Goal: Task Accomplishment & Management: Use online tool/utility

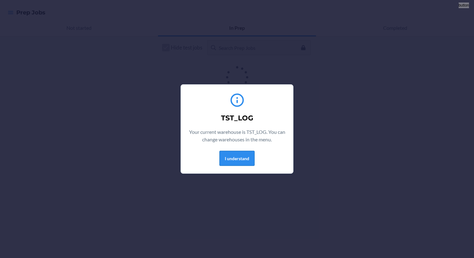
click at [246, 158] on button "I understand" at bounding box center [237, 158] width 35 height 15
click at [233, 162] on button "I understand" at bounding box center [237, 158] width 35 height 15
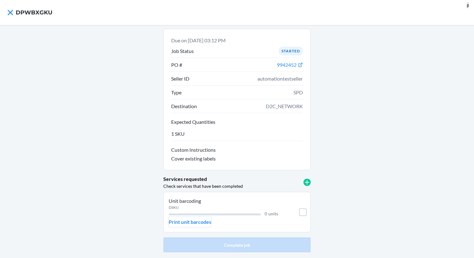
click at [204, 220] on p "Print unit barcodes" at bounding box center [190, 222] width 43 height 8
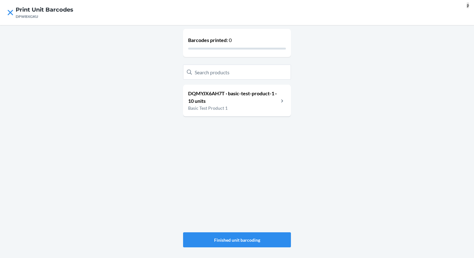
click at [259, 109] on p "Basic Test Product 1" at bounding box center [233, 108] width 91 height 7
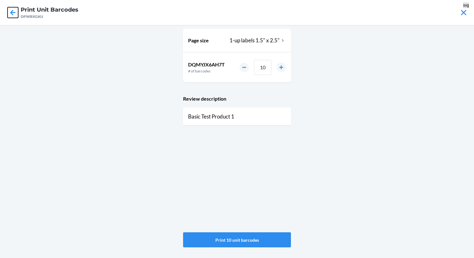
click at [12, 16] on icon at bounding box center [13, 12] width 11 height 11
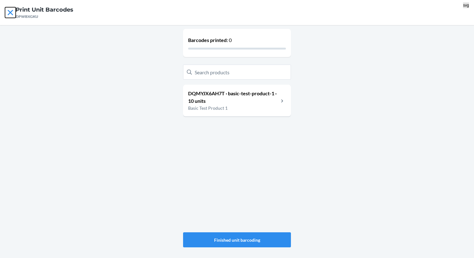
click at [10, 14] on icon at bounding box center [10, 12] width 11 height 11
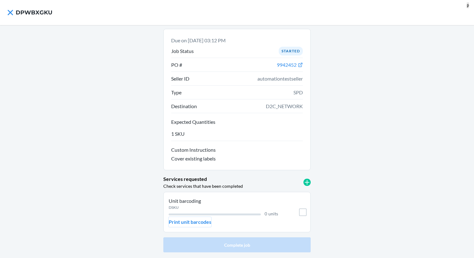
click at [194, 222] on p "Print unit barcodes" at bounding box center [190, 222] width 43 height 8
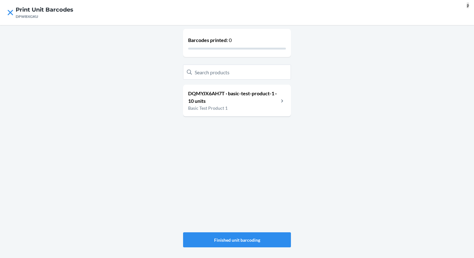
click at [245, 98] on p "DQMYJX6AH7T · basic-test-product-1 · 10 units" at bounding box center [233, 97] width 91 height 15
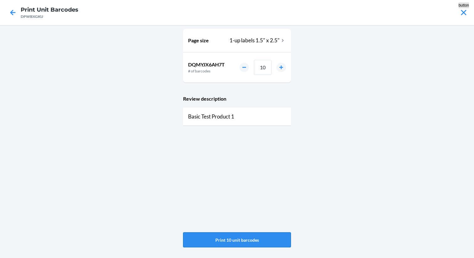
click at [238, 237] on button "Print 10 unit barcodes" at bounding box center [237, 239] width 108 height 15
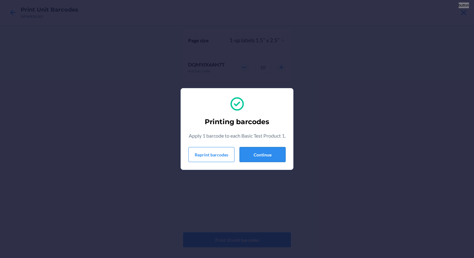
click at [256, 158] on button "Continue" at bounding box center [263, 154] width 46 height 15
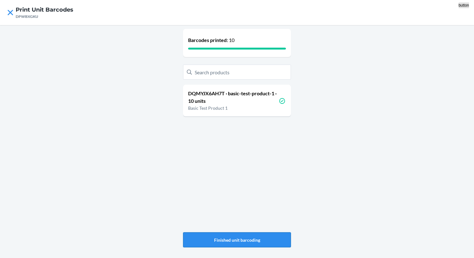
click at [246, 243] on button "Finished unit barcoding" at bounding box center [237, 239] width 108 height 15
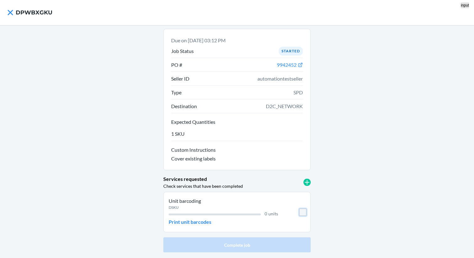
click at [303, 211] on input "checkbox" at bounding box center [303, 213] width 8 height 8
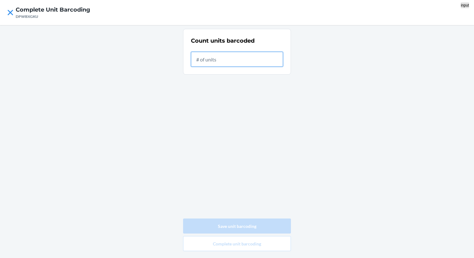
click at [232, 58] on input "text" at bounding box center [237, 59] width 92 height 15
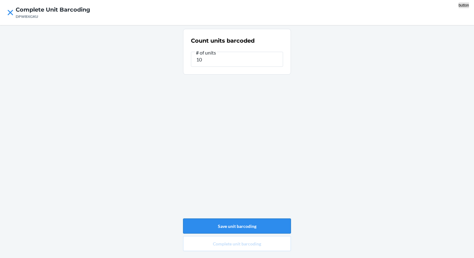
click at [242, 224] on button "Save unit barcoding" at bounding box center [237, 226] width 108 height 15
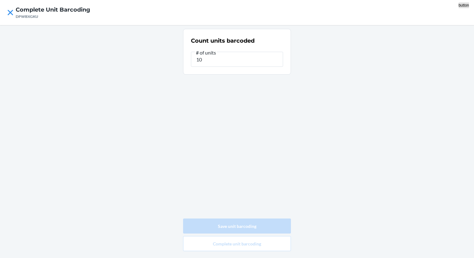
type input "0"
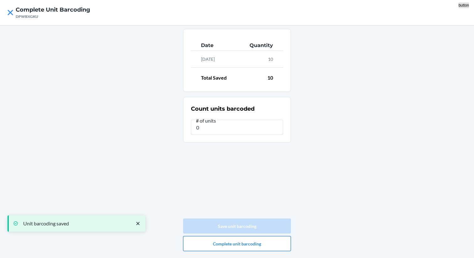
click at [243, 244] on button "Complete unit barcoding" at bounding box center [237, 243] width 108 height 15
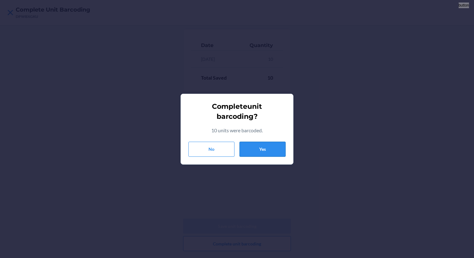
click at [255, 150] on button "Yes" at bounding box center [263, 149] width 46 height 15
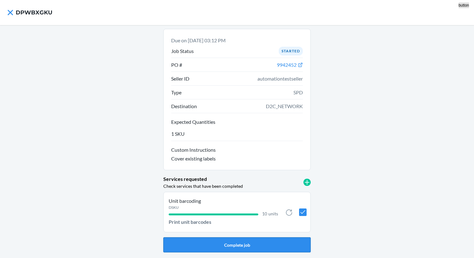
click at [231, 246] on button "Complete job" at bounding box center [236, 244] width 147 height 15
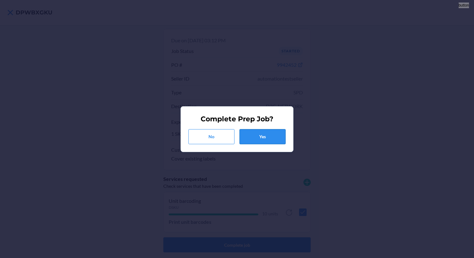
click at [266, 135] on button "Yes" at bounding box center [263, 136] width 46 height 15
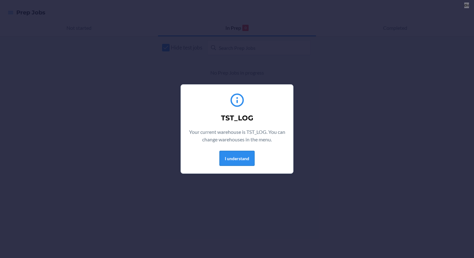
click at [240, 156] on button "I understand" at bounding box center [237, 158] width 35 height 15
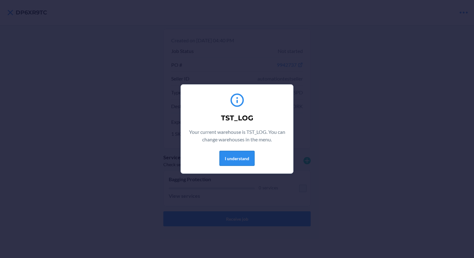
click at [229, 161] on button "I understand" at bounding box center [237, 158] width 35 height 15
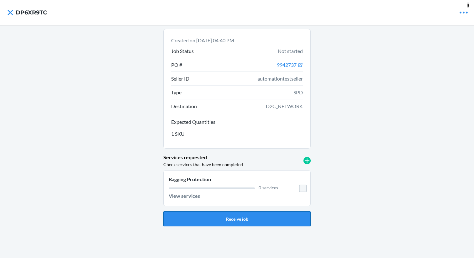
click at [234, 212] on button "Receive job" at bounding box center [236, 218] width 147 height 15
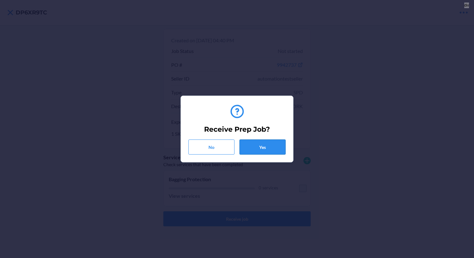
click at [264, 153] on button "Yes" at bounding box center [263, 147] width 46 height 15
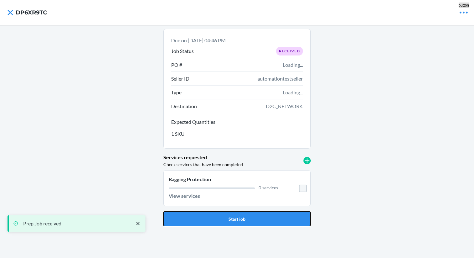
click at [238, 220] on button "Start job" at bounding box center [236, 218] width 147 height 15
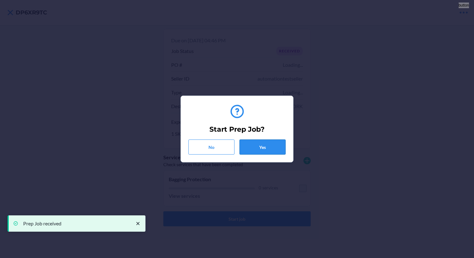
click at [268, 149] on button "Yes" at bounding box center [263, 147] width 46 height 15
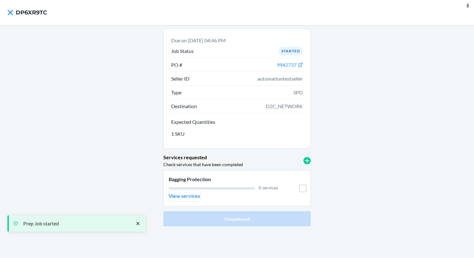
click at [186, 197] on p "View services" at bounding box center [184, 196] width 31 height 8
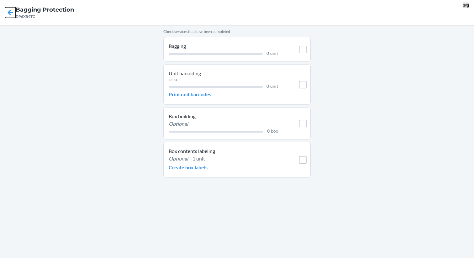
click at [11, 13] on icon at bounding box center [10, 12] width 11 height 11
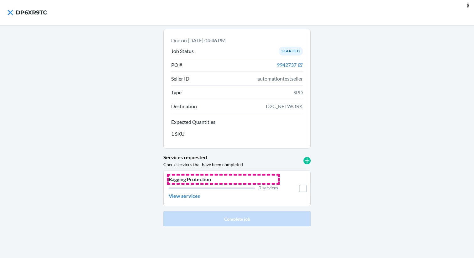
click at [204, 182] on p "Bagging Protection" at bounding box center [223, 180] width 109 height 8
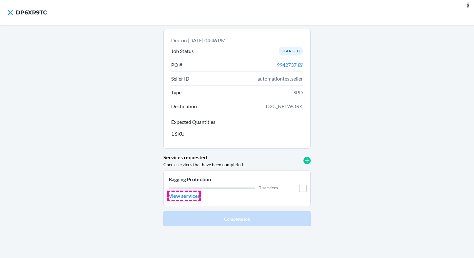
click at [183, 198] on p "View services" at bounding box center [184, 196] width 31 height 8
click at [305, 189] on input "checkbox" at bounding box center [303, 189] width 8 height 8
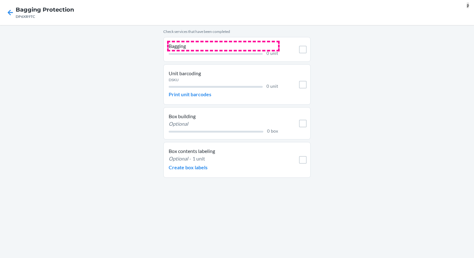
click at [180, 46] on p "Bagging" at bounding box center [223, 46] width 109 height 8
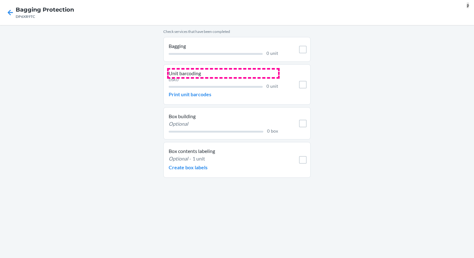
click at [200, 74] on p "Unit barcoding" at bounding box center [223, 74] width 109 height 8
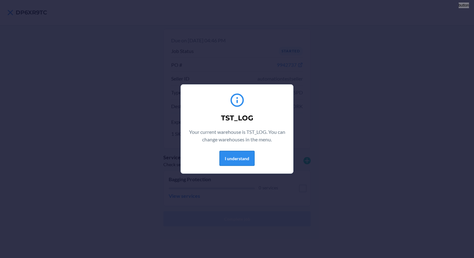
click at [240, 160] on button "I understand" at bounding box center [237, 158] width 35 height 15
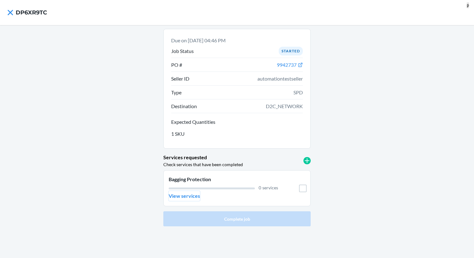
click at [189, 194] on p "View services" at bounding box center [184, 196] width 31 height 8
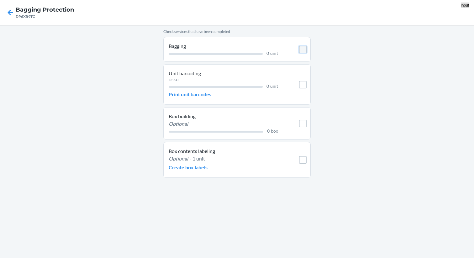
click at [303, 50] on input "checkbox" at bounding box center [303, 50] width 8 height 8
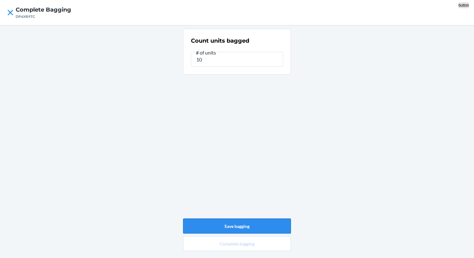
click at [235, 226] on button "Save bagging" at bounding box center [237, 226] width 108 height 15
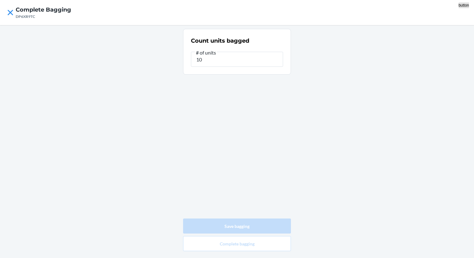
type input "0"
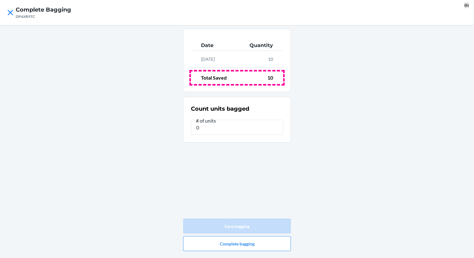
click at [244, 78] on div "Total Saved 10" at bounding box center [237, 78] width 92 height 13
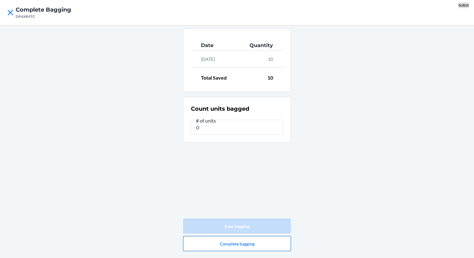
click at [234, 242] on button "Complete bagging" at bounding box center [237, 243] width 108 height 15
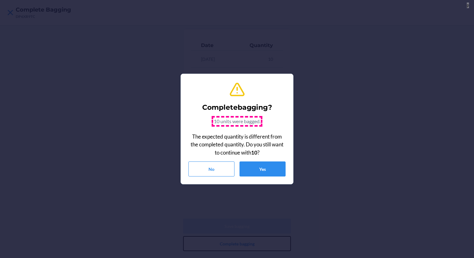
click at [228, 125] on p "10 units were bagged." at bounding box center [237, 122] width 47 height 8
click at [254, 169] on button "Yes" at bounding box center [263, 169] width 46 height 15
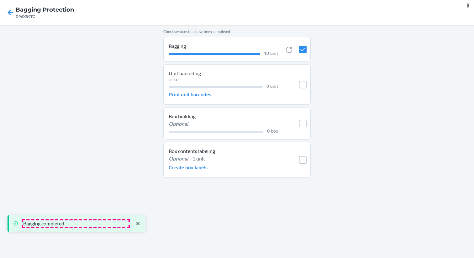
click at [50, 222] on p "Bagging completed" at bounding box center [75, 223] width 105 height 6
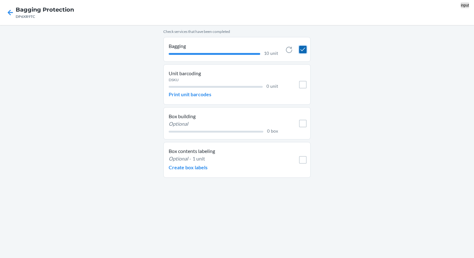
click at [305, 48] on input "checkbox" at bounding box center [303, 50] width 8 height 8
checkbox input "true"
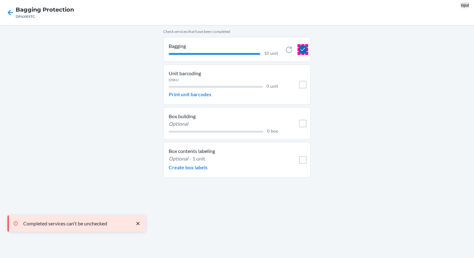
click at [304, 50] on input "checkbox" at bounding box center [303, 50] width 8 height 8
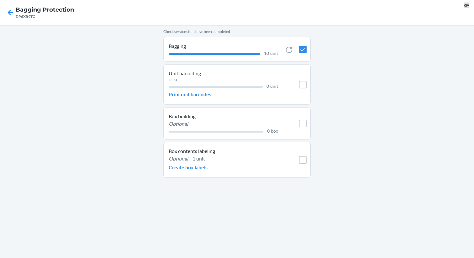
click at [146, 0] on nav "Bagging Protection DP6XR9TC" at bounding box center [237, 12] width 474 height 25
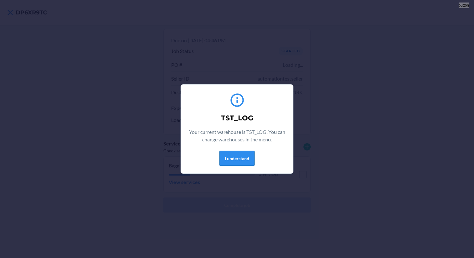
click at [235, 159] on button "I understand" at bounding box center [237, 158] width 35 height 15
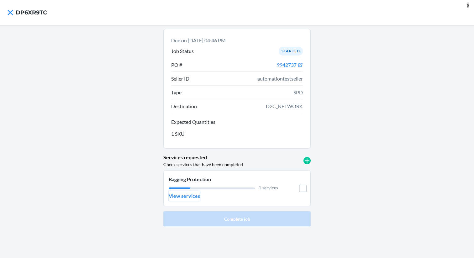
click at [181, 196] on p "View services" at bounding box center [184, 196] width 31 height 8
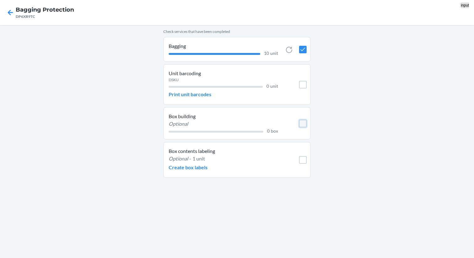
click at [304, 123] on input "checkbox" at bounding box center [303, 124] width 8 height 8
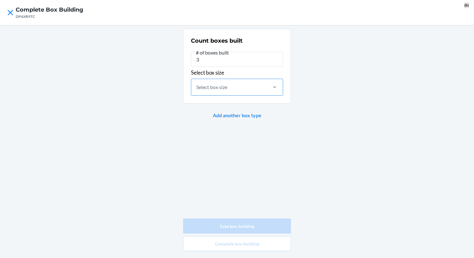
click at [225, 87] on div "Select box size" at bounding box center [211, 87] width 31 height 8
click at [197, 87] on input "Select box size" at bounding box center [196, 87] width 1 height 8
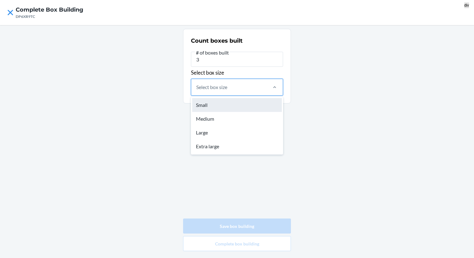
click at [214, 105] on div "Small" at bounding box center [237, 105] width 90 height 14
click at [197, 91] on input "option Small focused, 1 of 4. 4 results available. Use Up and Down to choose op…" at bounding box center [196, 87] width 1 height 8
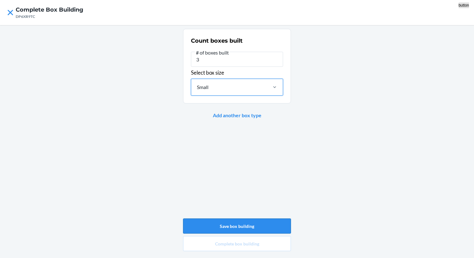
click at [238, 226] on button "Save box building" at bounding box center [237, 226] width 108 height 15
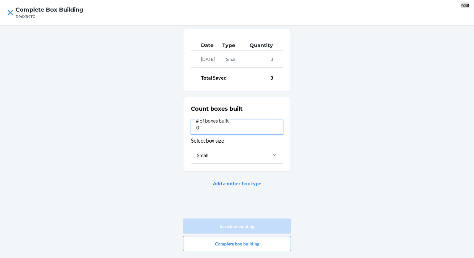
click at [231, 128] on input "0" at bounding box center [237, 127] width 92 height 15
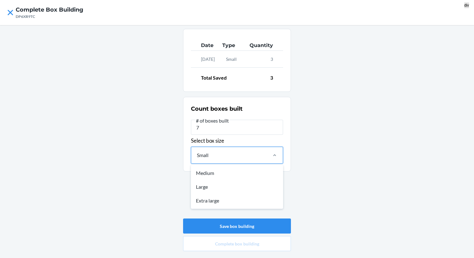
click at [247, 158] on div "Small" at bounding box center [228, 155] width 75 height 16
click at [197, 158] on input "option Small, selected. option Medium focused, 1 of 3. 3 results available. Use…" at bounding box center [196, 155] width 1 height 8
click at [227, 190] on div "Large" at bounding box center [237, 187] width 90 height 14
click at [197, 159] on input "option Small, selected. option Large focused, 2 of 3. 3 results available. Use …" at bounding box center [196, 155] width 1 height 8
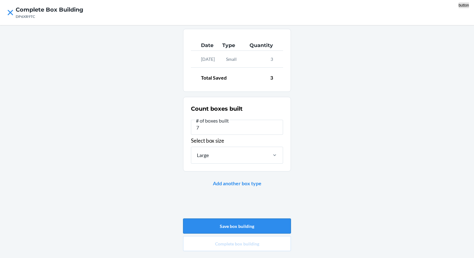
click at [230, 228] on button "Save box building" at bounding box center [237, 226] width 108 height 15
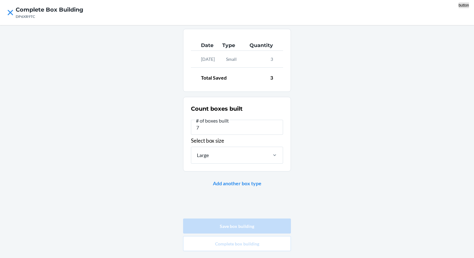
type input "0"
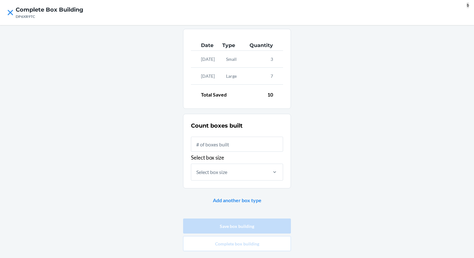
click at [240, 202] on b "Add another box type" at bounding box center [237, 200] width 49 height 6
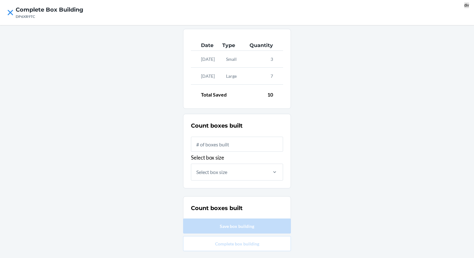
scroll to position [101, 0]
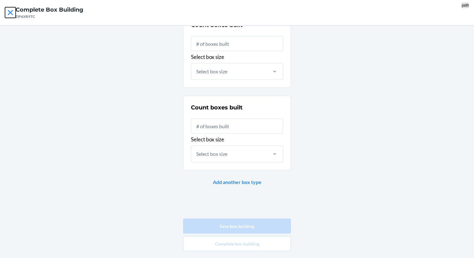
click at [11, 11] on icon at bounding box center [10, 12] width 5 height 5
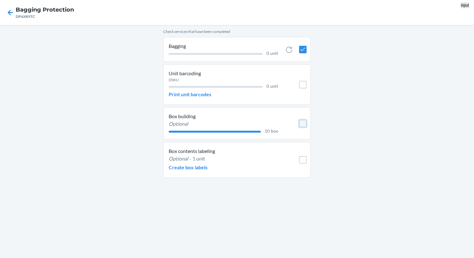
click at [302, 124] on input "checkbox" at bounding box center [303, 124] width 8 height 8
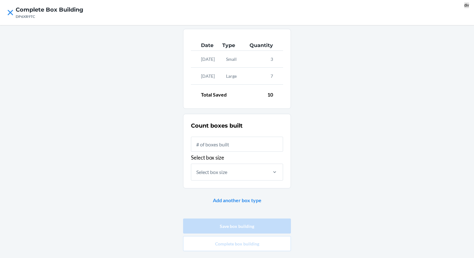
scroll to position [18, 0]
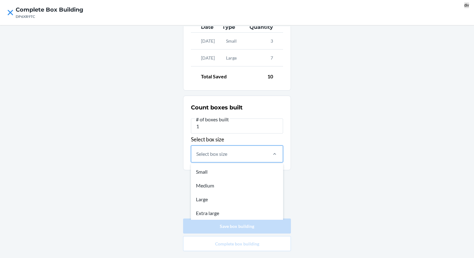
click at [240, 156] on div "Select box size" at bounding box center [228, 154] width 75 height 16
click at [197, 156] on input "option Small focused, 1 of 4. 4 results available. Use Up and Down to choose op…" at bounding box center [196, 154] width 1 height 8
click at [202, 168] on div "Small" at bounding box center [237, 172] width 90 height 14
click at [197, 158] on input "option Small focused, 1 of 4. 4 results available. Use Up and Down to choose op…" at bounding box center [196, 154] width 1 height 8
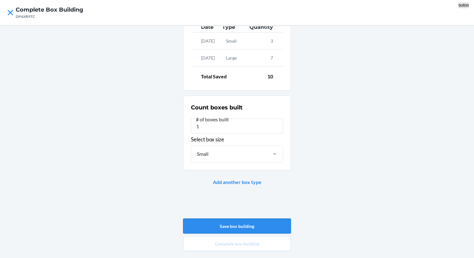
click at [232, 220] on button "Save box building" at bounding box center [237, 226] width 108 height 15
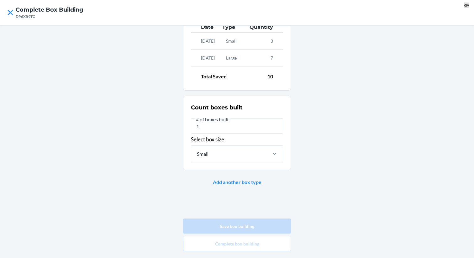
type input "0"
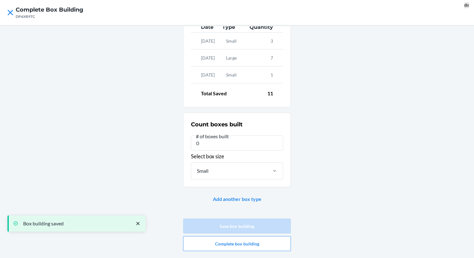
scroll to position [35, 0]
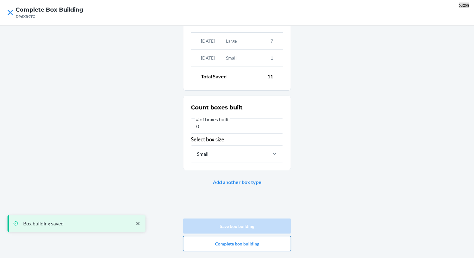
click at [240, 247] on button "Complete box building" at bounding box center [237, 243] width 108 height 15
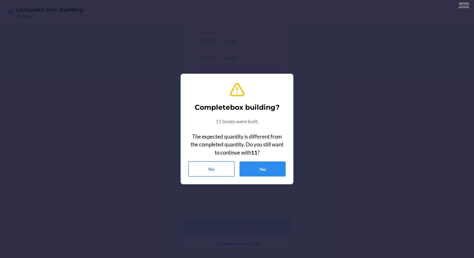
click at [221, 174] on button "No" at bounding box center [211, 169] width 46 height 15
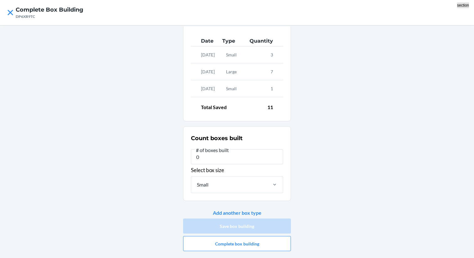
scroll to position [0, 0]
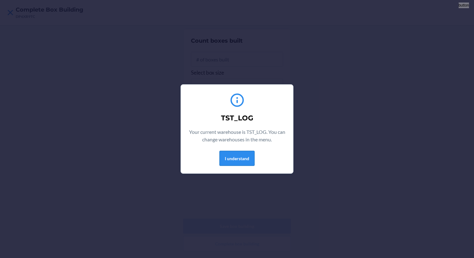
click at [236, 158] on button "I understand" at bounding box center [237, 158] width 35 height 15
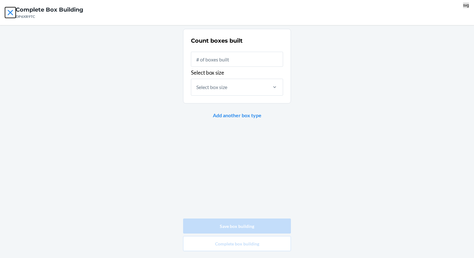
click at [8, 12] on icon at bounding box center [10, 12] width 11 height 11
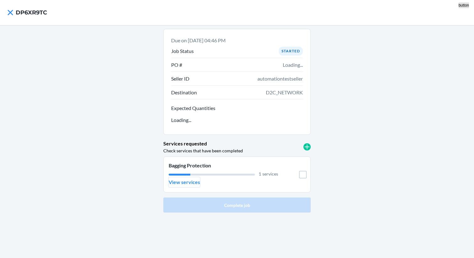
click at [193, 186] on button "View services" at bounding box center [184, 182] width 31 height 10
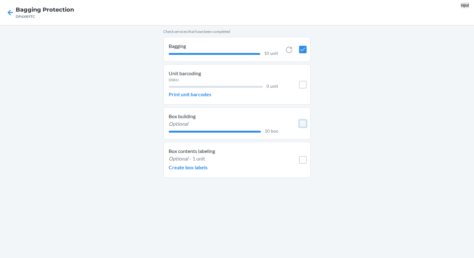
click at [303, 121] on input "checkbox" at bounding box center [303, 124] width 8 height 8
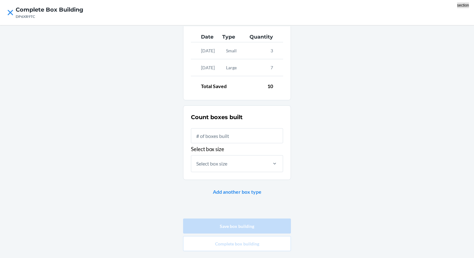
scroll to position [10, 0]
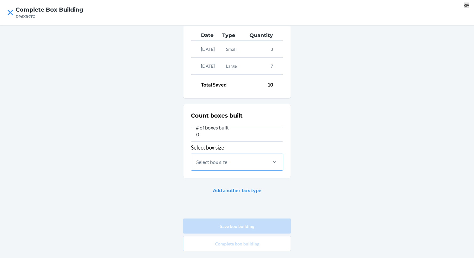
type input "0"
click at [214, 160] on div "Select box size" at bounding box center [211, 162] width 31 height 8
click at [197, 160] on input "Select box size" at bounding box center [196, 162] width 1 height 8
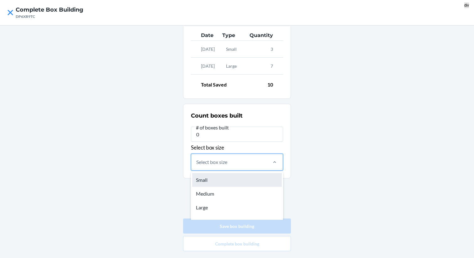
click at [205, 181] on div "Small" at bounding box center [237, 180] width 90 height 14
click at [197, 166] on input "option Small focused, 1 of 4. 4 results available. Use Up and Down to choose op…" at bounding box center [196, 162] width 1 height 8
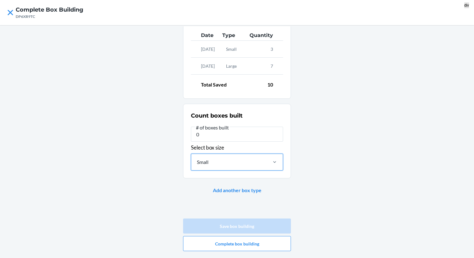
scroll to position [18, 0]
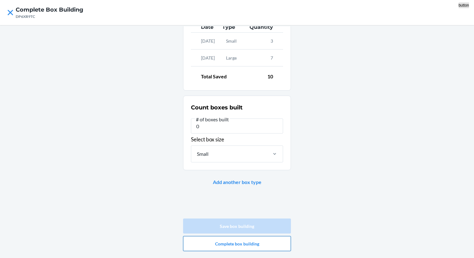
click at [232, 245] on button "Complete box building" at bounding box center [237, 243] width 108 height 15
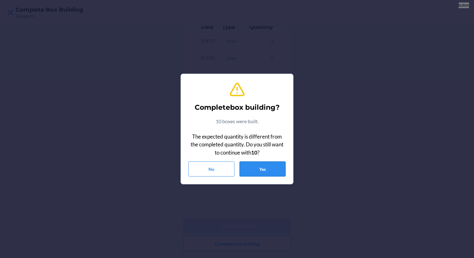
click at [265, 168] on button "Yes" at bounding box center [263, 169] width 46 height 15
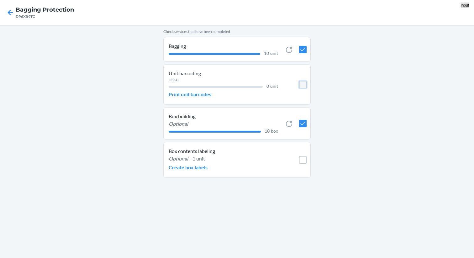
click at [302, 81] on input "checkbox" at bounding box center [303, 85] width 8 height 8
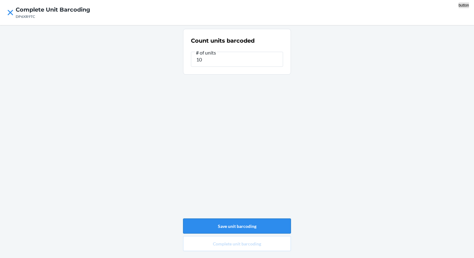
click at [241, 219] on button "Save unit barcoding" at bounding box center [237, 226] width 108 height 15
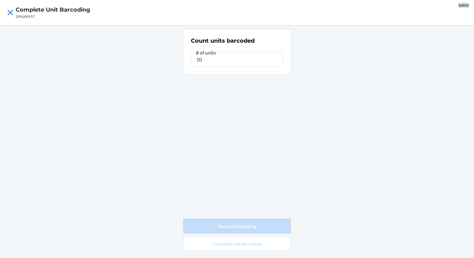
type input "0"
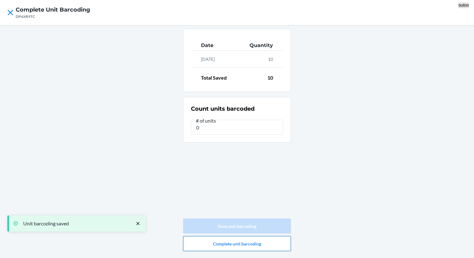
click at [238, 247] on button "Complete unit barcoding" at bounding box center [237, 243] width 108 height 15
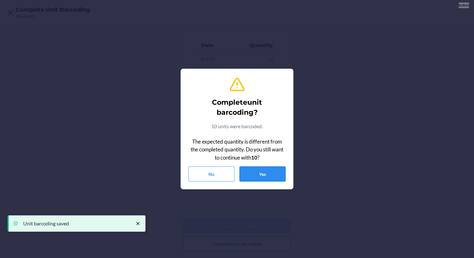
click at [256, 178] on button "Yes" at bounding box center [263, 174] width 46 height 15
